Goal: Book appointment/travel/reservation

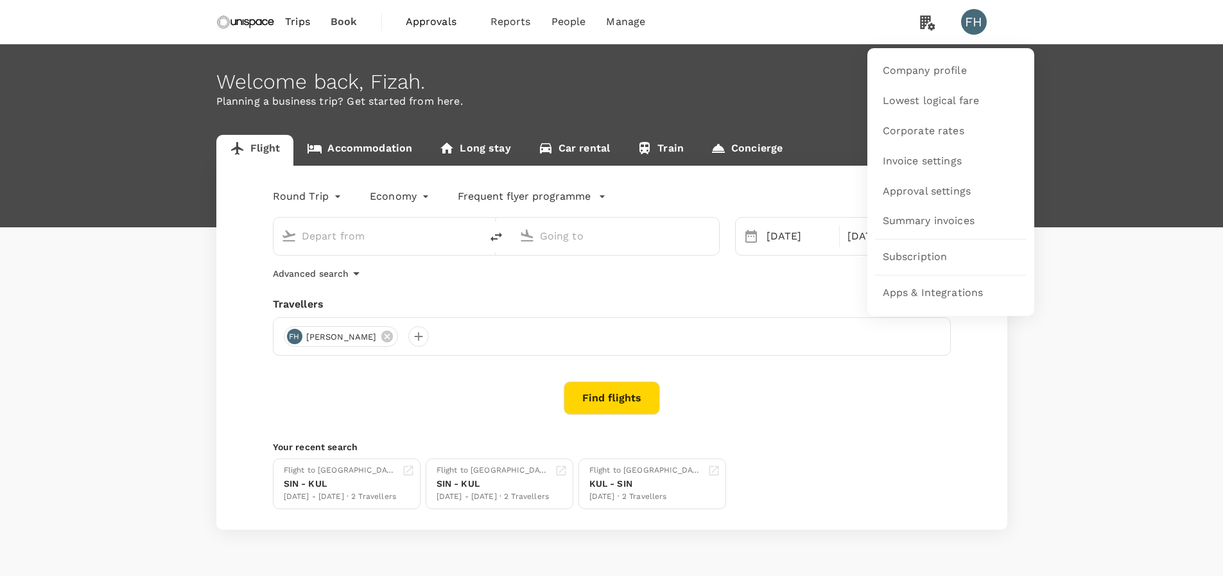
type input "Singapore Changi (SIN)"
type input "Kuala Lumpur Intl ([GEOGRAPHIC_DATA])"
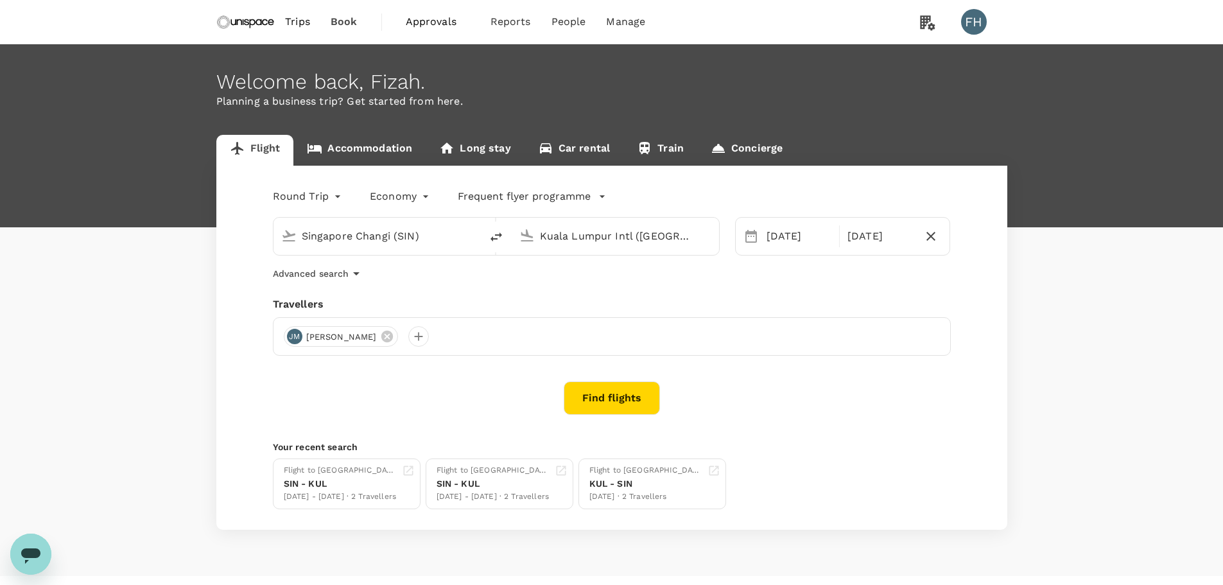
click at [434, 24] on span "Approvals" at bounding box center [438, 21] width 64 height 15
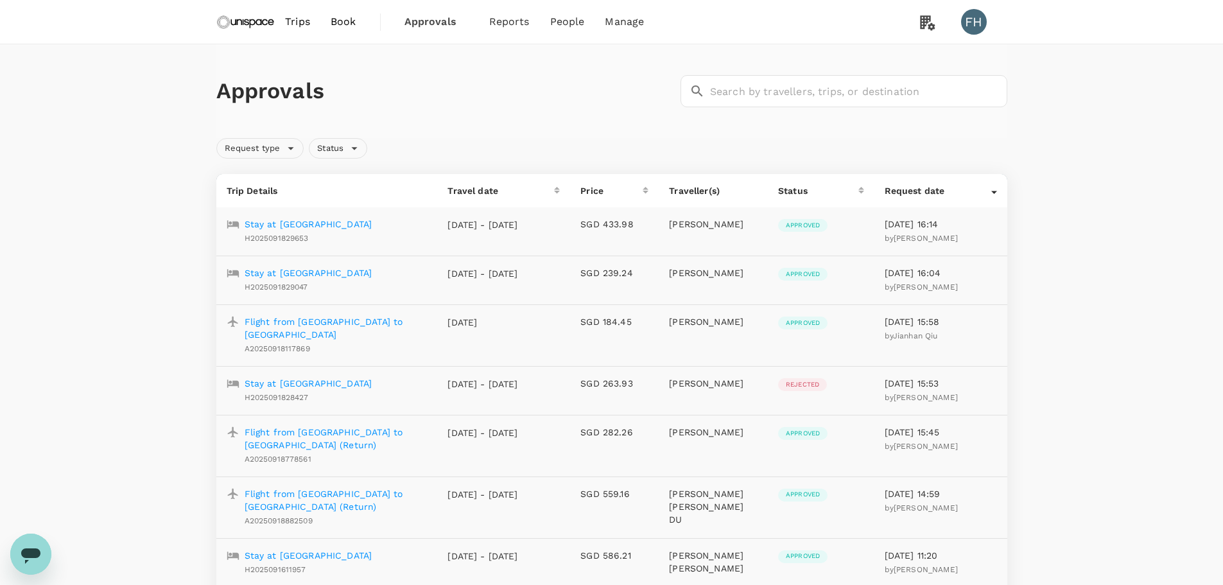
click at [407, 487] on p "Flight from [GEOGRAPHIC_DATA] to [GEOGRAPHIC_DATA] (Return)" at bounding box center [336, 500] width 183 height 26
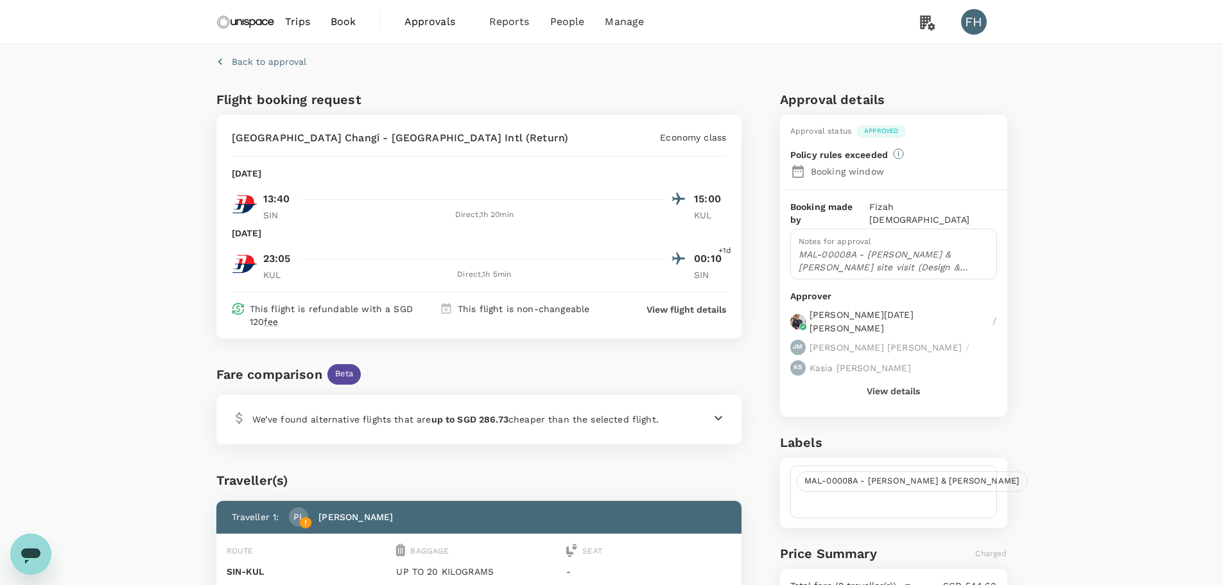
click at [241, 33] on img at bounding box center [245, 22] width 59 height 28
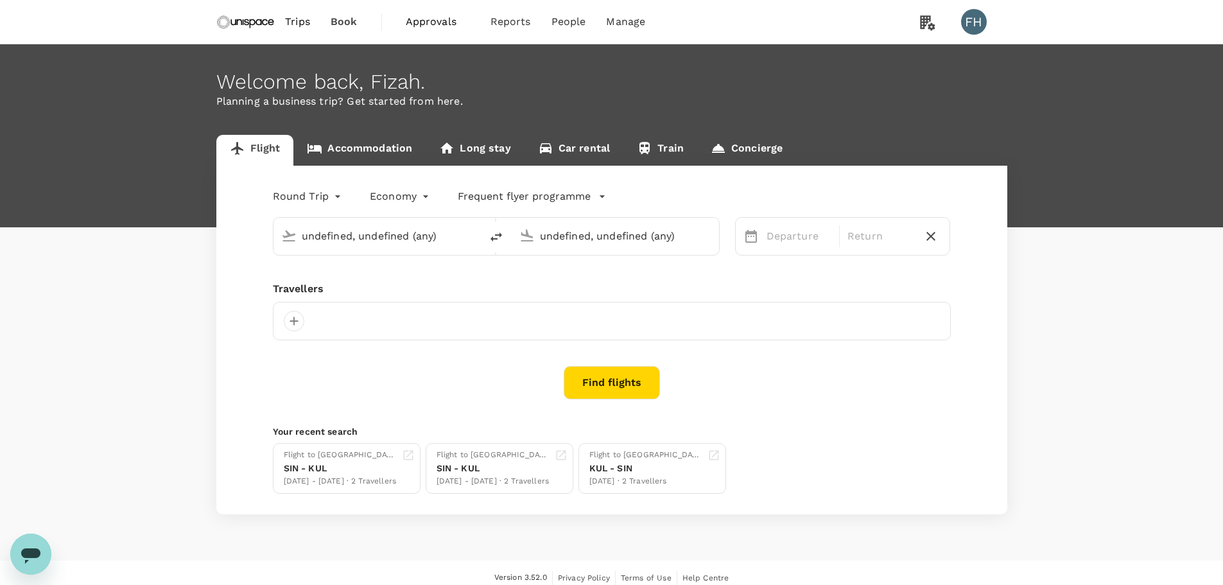
type input "Singapore Changi (SIN)"
type input "Kuala Lumpur Intl ([GEOGRAPHIC_DATA])"
type input "Singapore Changi (SIN)"
type input "Kuala Lumpur Intl ([GEOGRAPHIC_DATA])"
click at [349, 146] on link "Accommodation" at bounding box center [359, 150] width 132 height 31
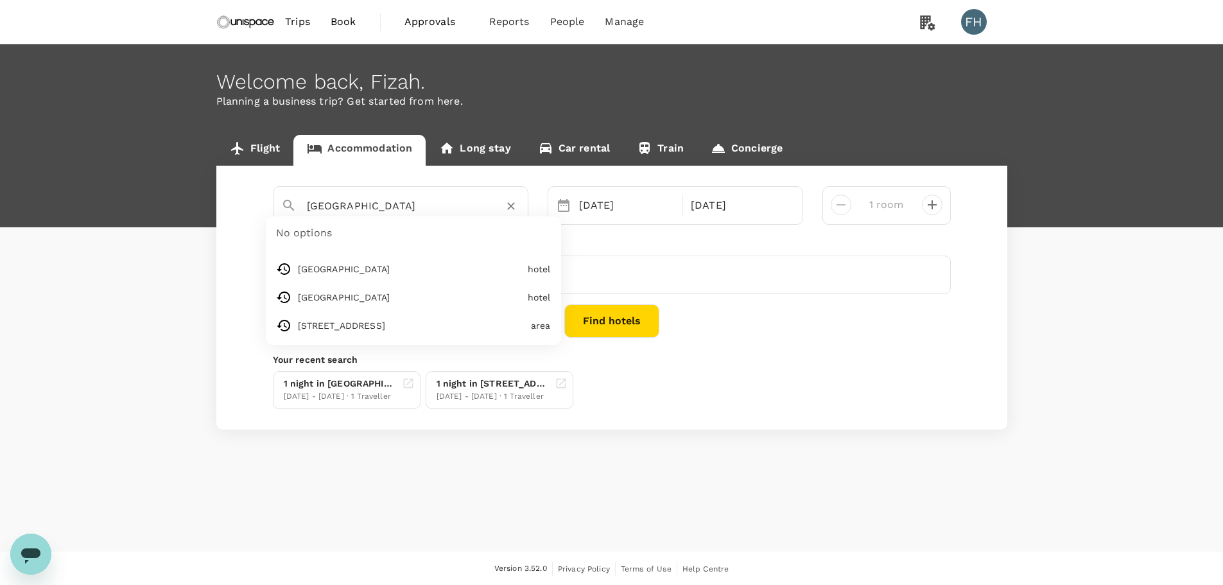
click at [358, 214] on input "[GEOGRAPHIC_DATA]" at bounding box center [395, 206] width 177 height 20
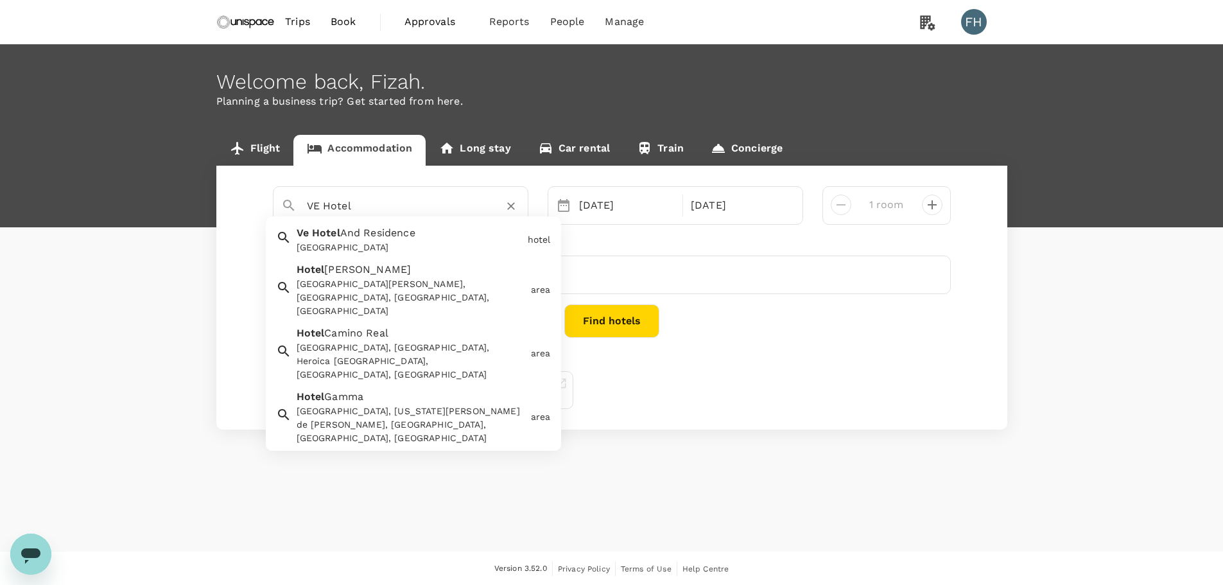
click at [366, 243] on div "[GEOGRAPHIC_DATA]" at bounding box center [410, 247] width 226 height 13
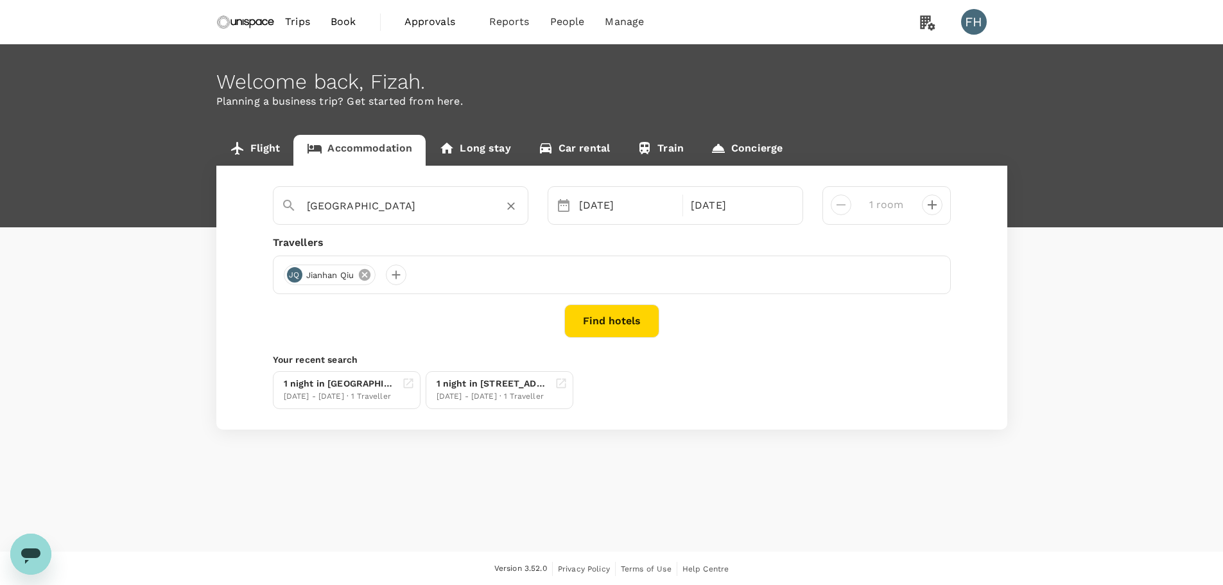
type input "[GEOGRAPHIC_DATA]"
click at [370, 279] on icon at bounding box center [365, 275] width 12 height 12
click at [295, 276] on div at bounding box center [294, 275] width 21 height 21
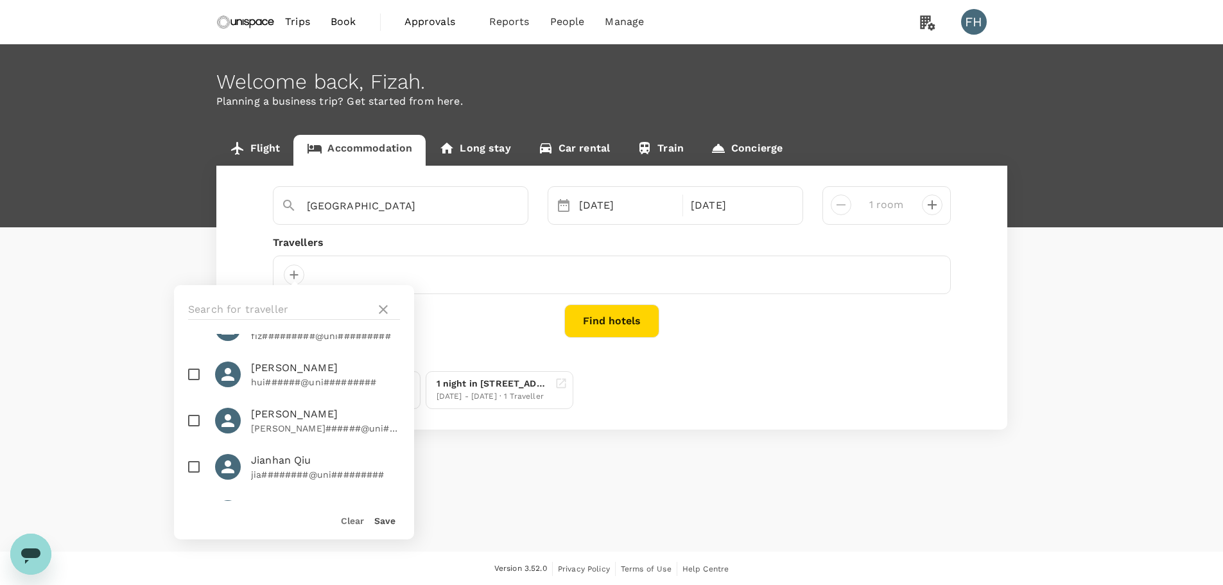
scroll to position [128, 0]
click at [257, 376] on p "hui######@uni#########" at bounding box center [325, 380] width 149 height 13
checkbox input "false"
click at [257, 413] on span "[PERSON_NAME]" at bounding box center [325, 412] width 149 height 15
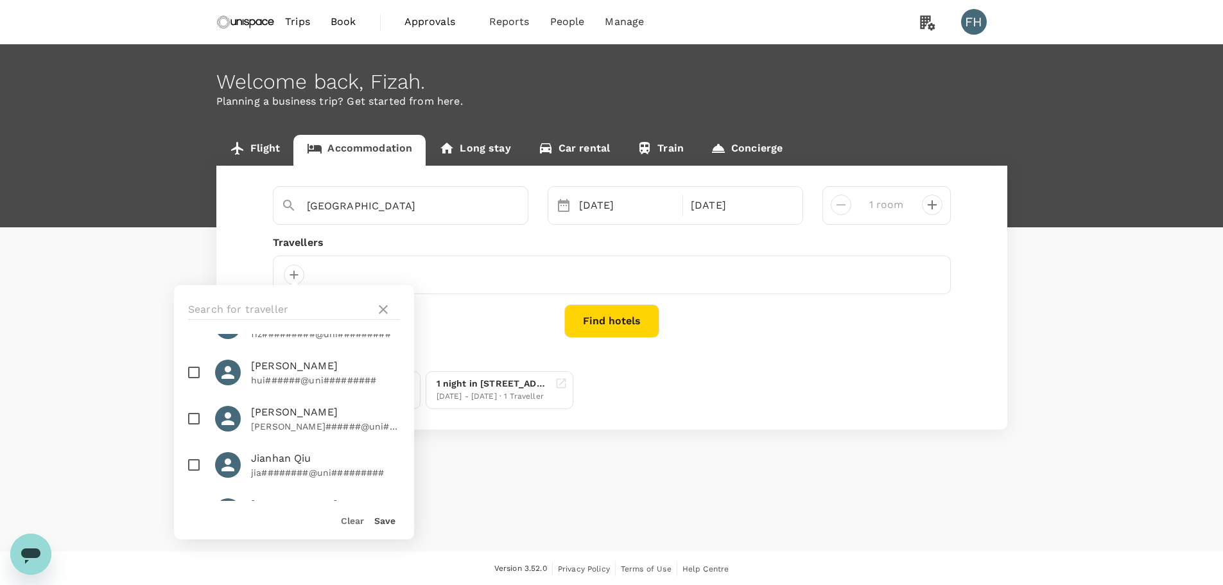
checkbox input "true"
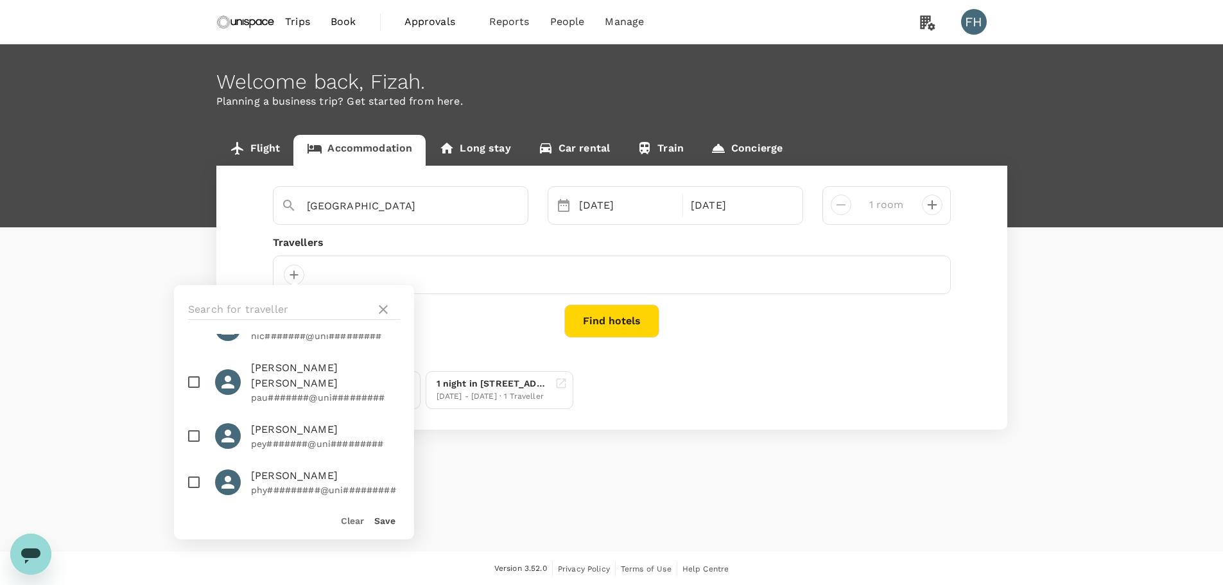
scroll to position [835, 0]
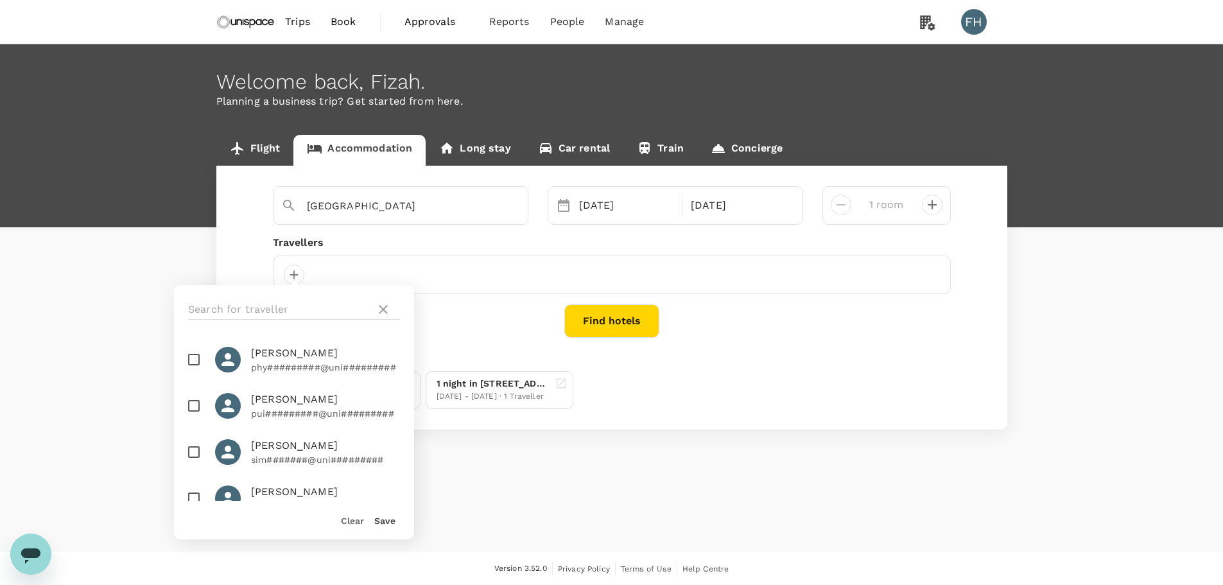
click at [264, 407] on p "pui#########@uni#########" at bounding box center [325, 413] width 149 height 13
checkbox input "true"
click at [379, 518] on button "Save" at bounding box center [384, 521] width 21 height 10
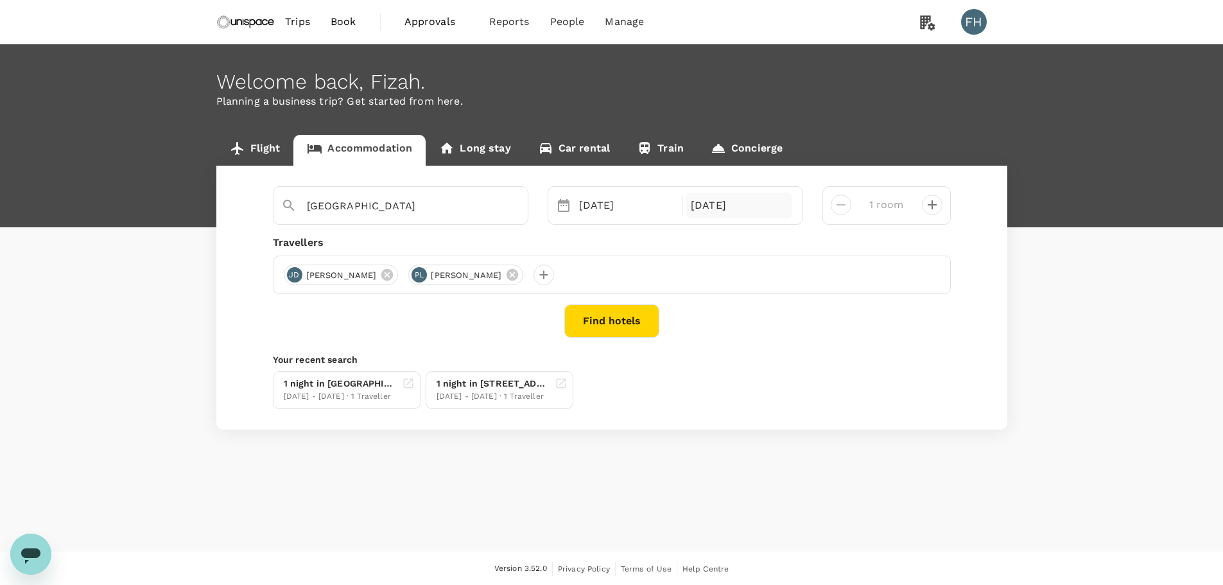
click at [746, 210] on div "[DATE]" at bounding box center [739, 206] width 107 height 26
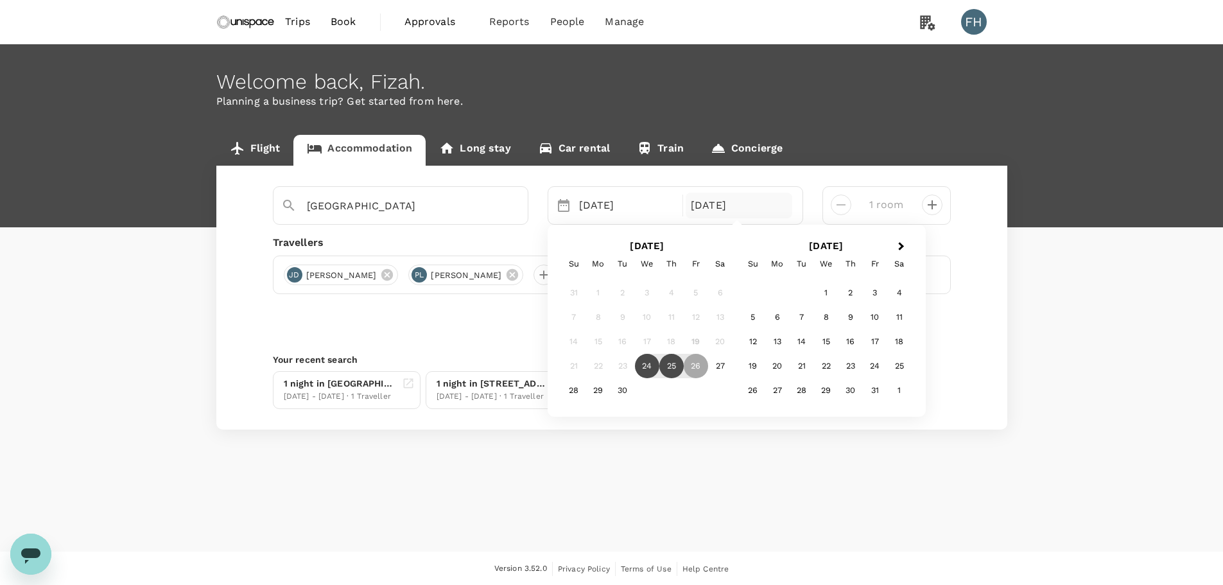
click at [668, 364] on div "25" at bounding box center [671, 366] width 24 height 24
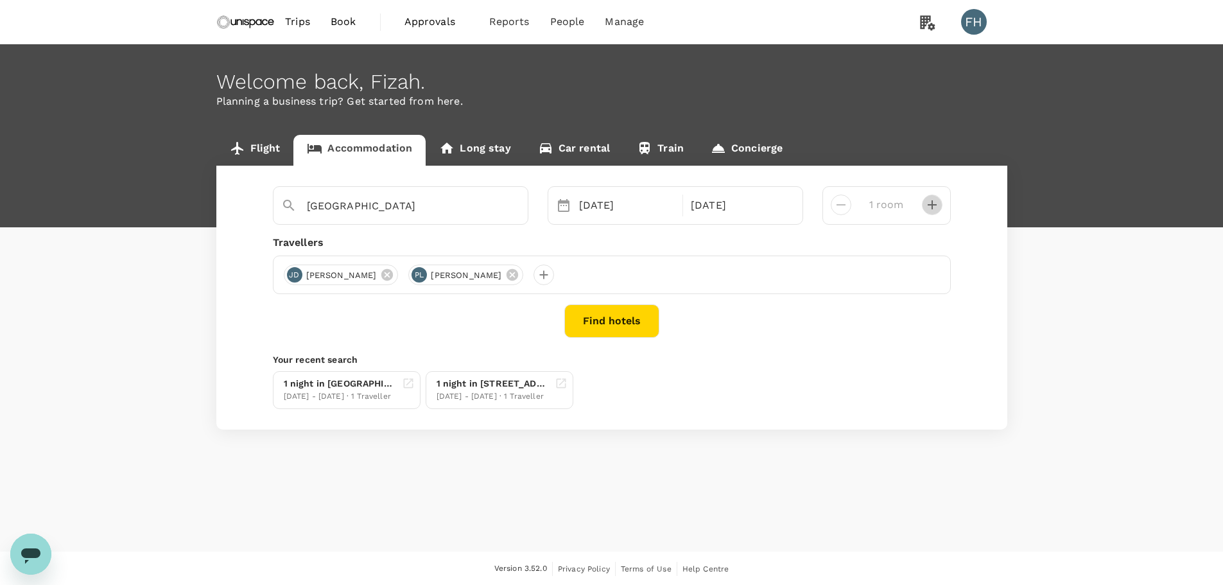
click at [930, 205] on icon "decrease" at bounding box center [932, 204] width 9 height 9
type input "2 rooms"
click at [630, 318] on button "Find hotels" at bounding box center [611, 320] width 95 height 33
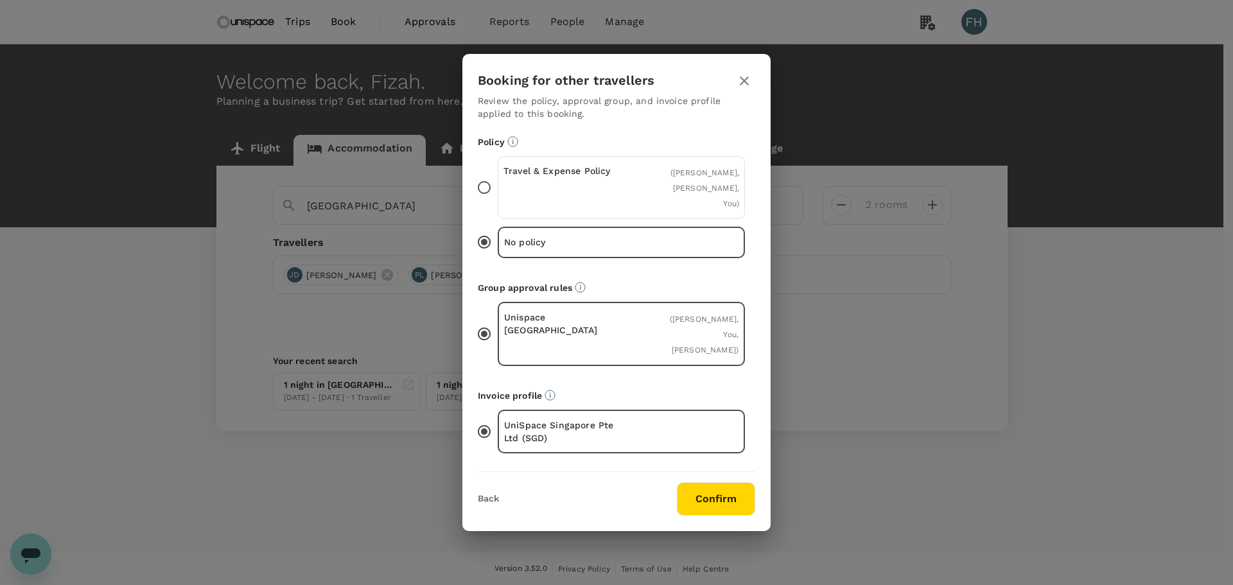
click at [637, 201] on div "Travel & Expense Policy ( [PERSON_NAME], [PERSON_NAME], You )" at bounding box center [621, 187] width 247 height 63
click at [498, 201] on input "Travel & Expense Policy ( [PERSON_NAME], [PERSON_NAME], You )" at bounding box center [484, 187] width 27 height 27
click at [695, 482] on button "Confirm" at bounding box center [716, 498] width 78 height 33
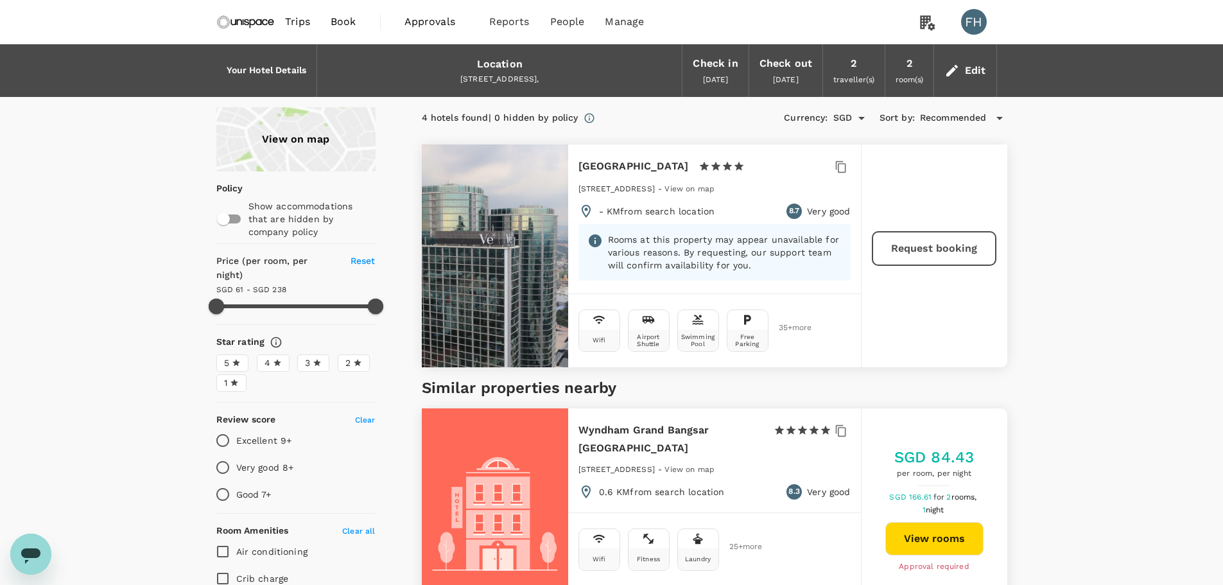
type input "237"
